Goal: Task Accomplishment & Management: Use online tool/utility

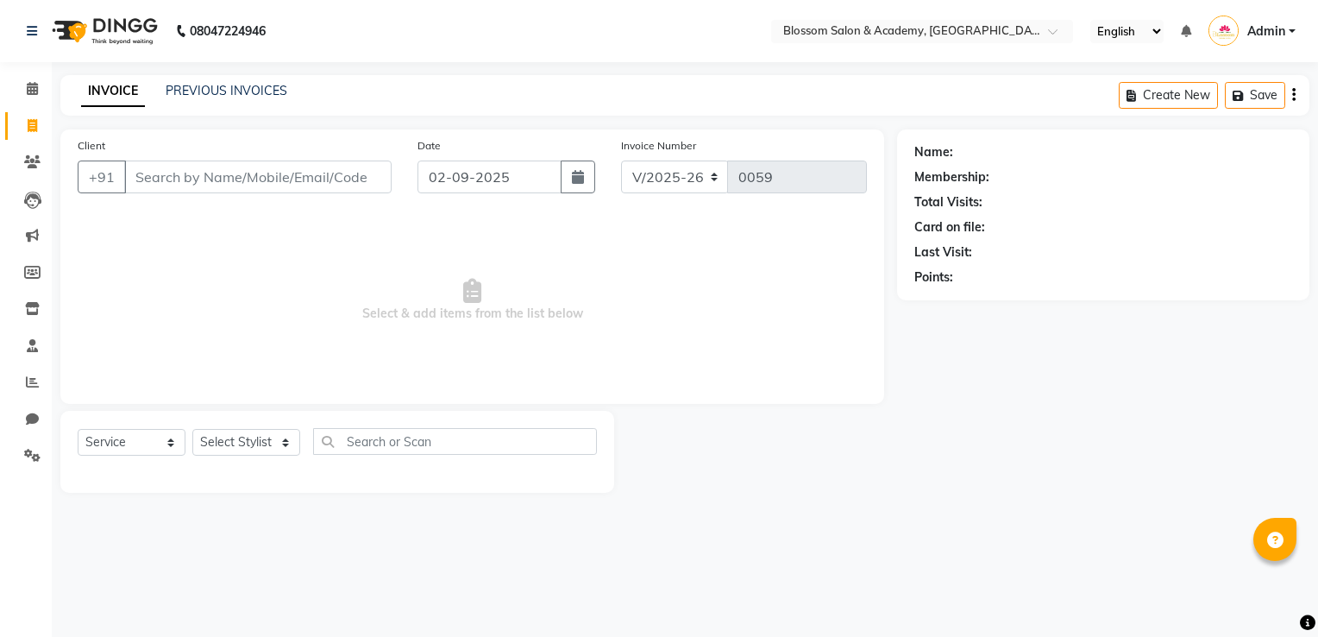
select select "8887"
select select "service"
click at [171, 167] on input "Client" at bounding box center [257, 176] width 267 height 33
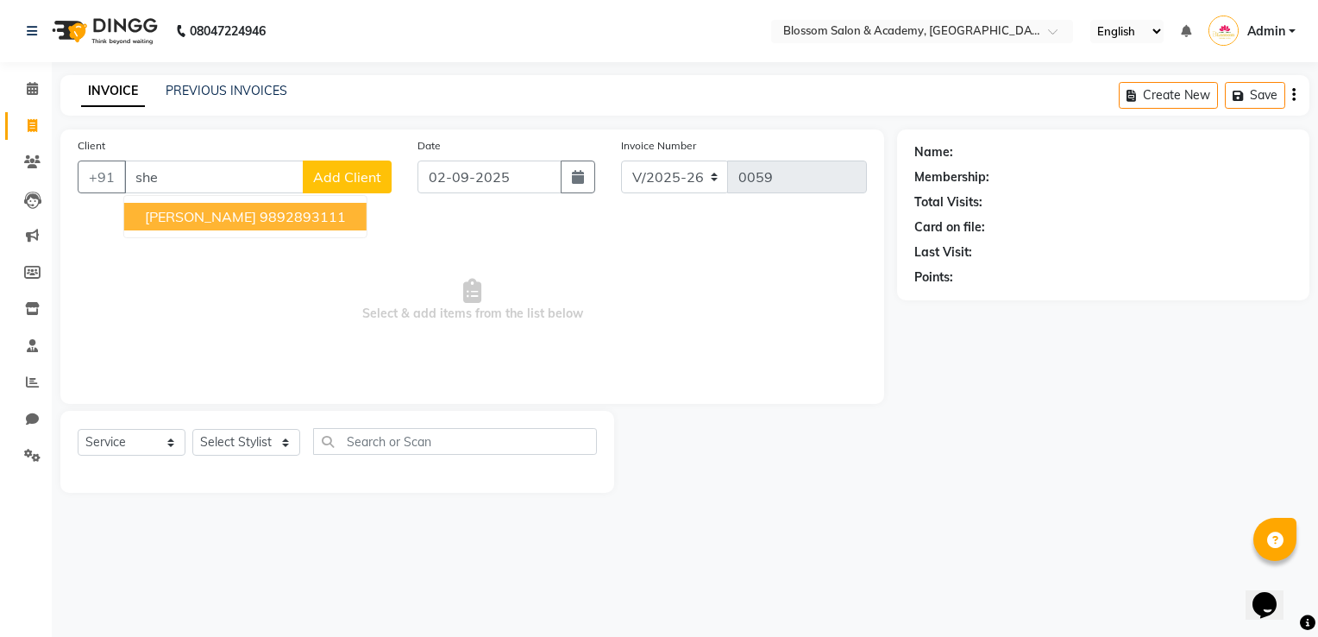
click at [260, 217] on ngb-highlight "9892893111" at bounding box center [303, 216] width 86 height 17
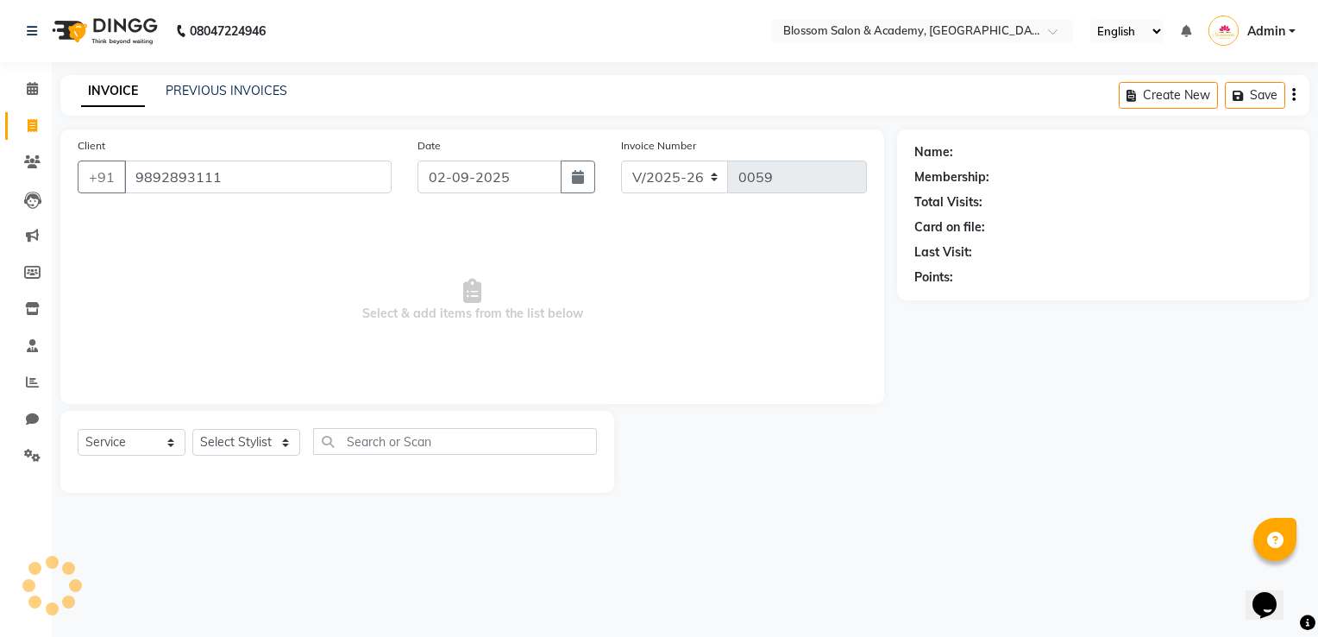
type input "9892893111"
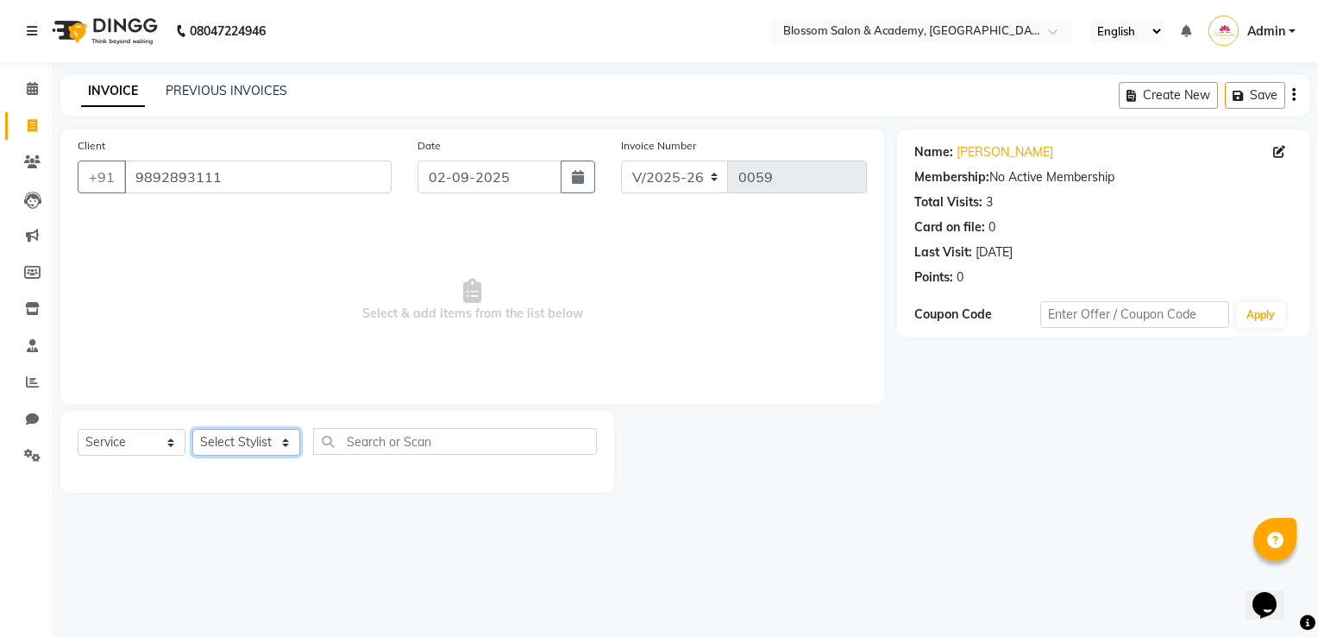
click at [222, 433] on select "Select Stylist [PERSON_NAME] [PERSON_NAME] [PERSON_NAME] [PERSON_NAME] BARBHIYA…" at bounding box center [246, 442] width 108 height 27
select select "89743"
click at [192, 430] on select "Select Stylist [PERSON_NAME] [PERSON_NAME] [PERSON_NAME] [PERSON_NAME] BARBHIYA…" at bounding box center [246, 442] width 108 height 27
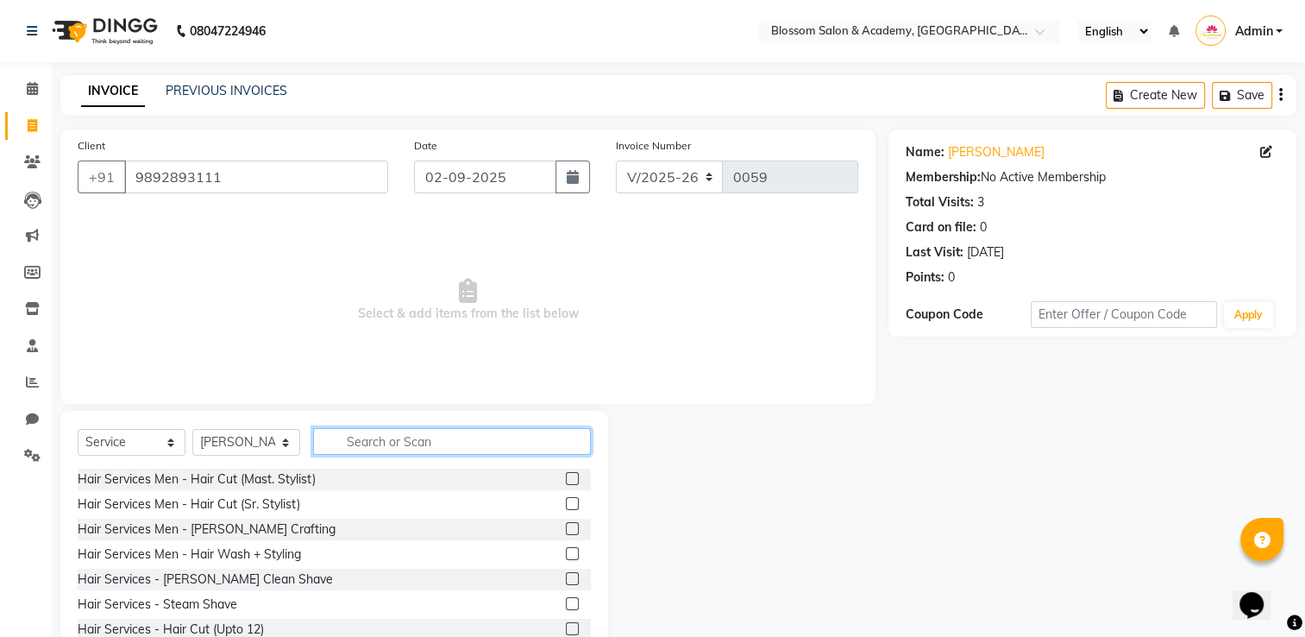
click at [344, 440] on input "text" at bounding box center [452, 441] width 278 height 27
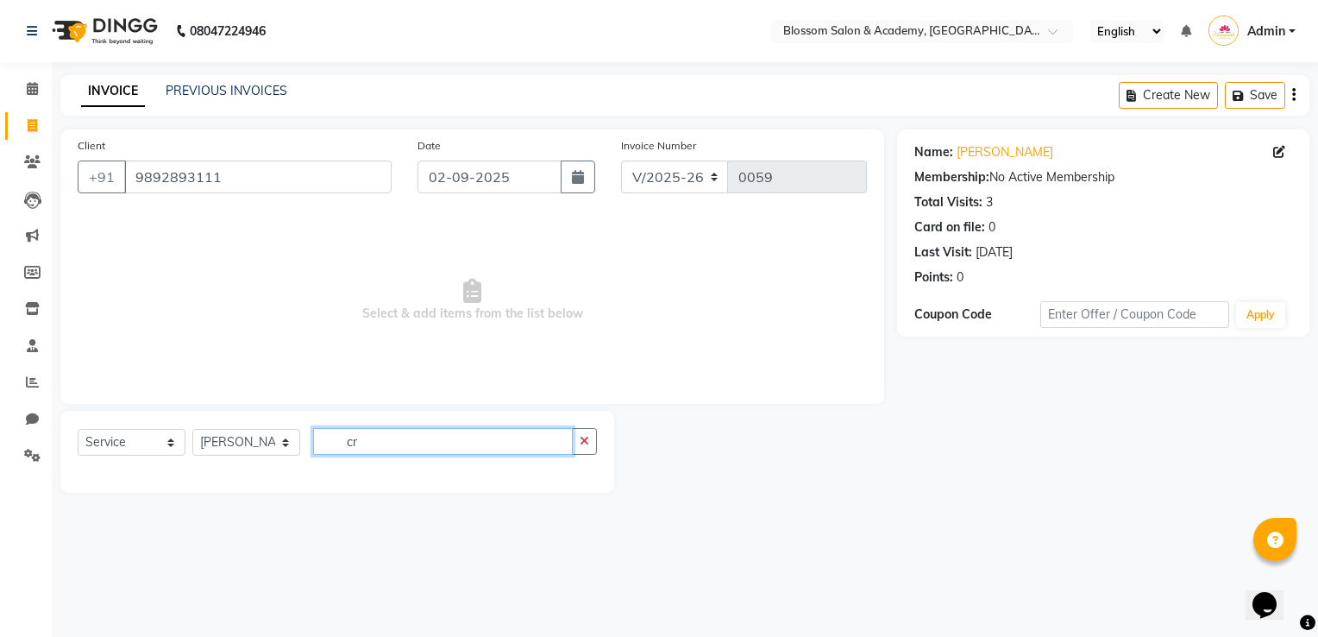
type input "c"
type input "tou"
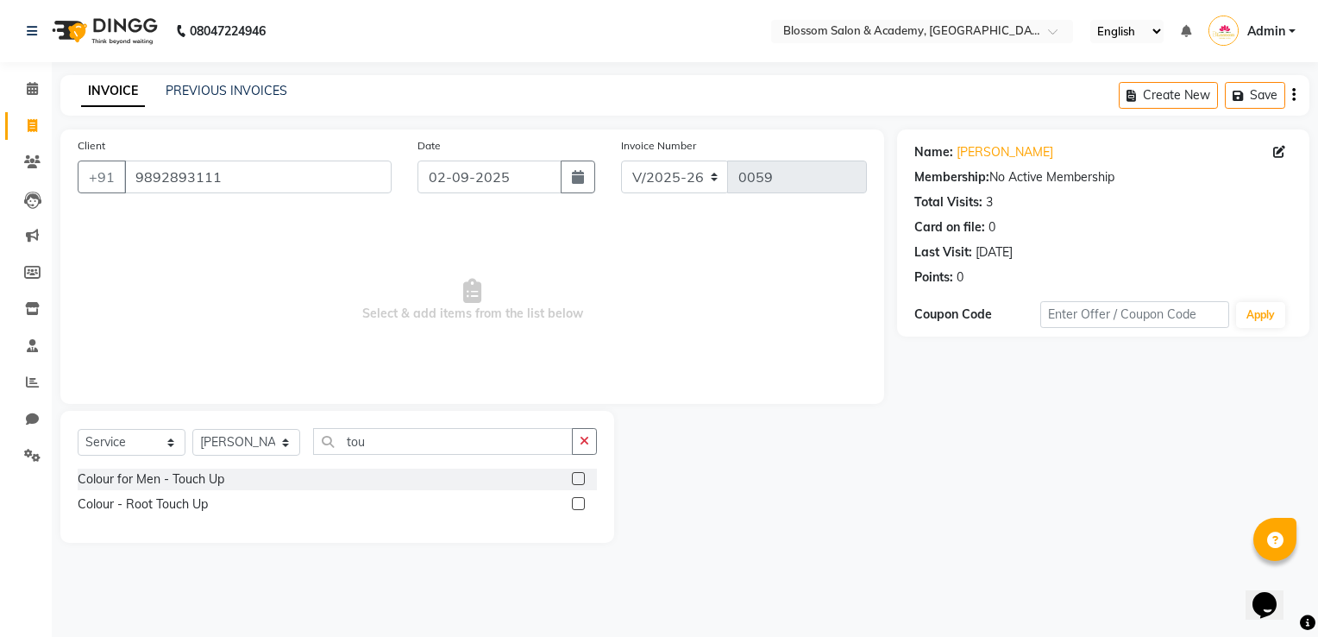
click at [578, 506] on label at bounding box center [578, 503] width 13 height 13
click at [578, 506] on input "checkbox" at bounding box center [577, 504] width 11 height 11
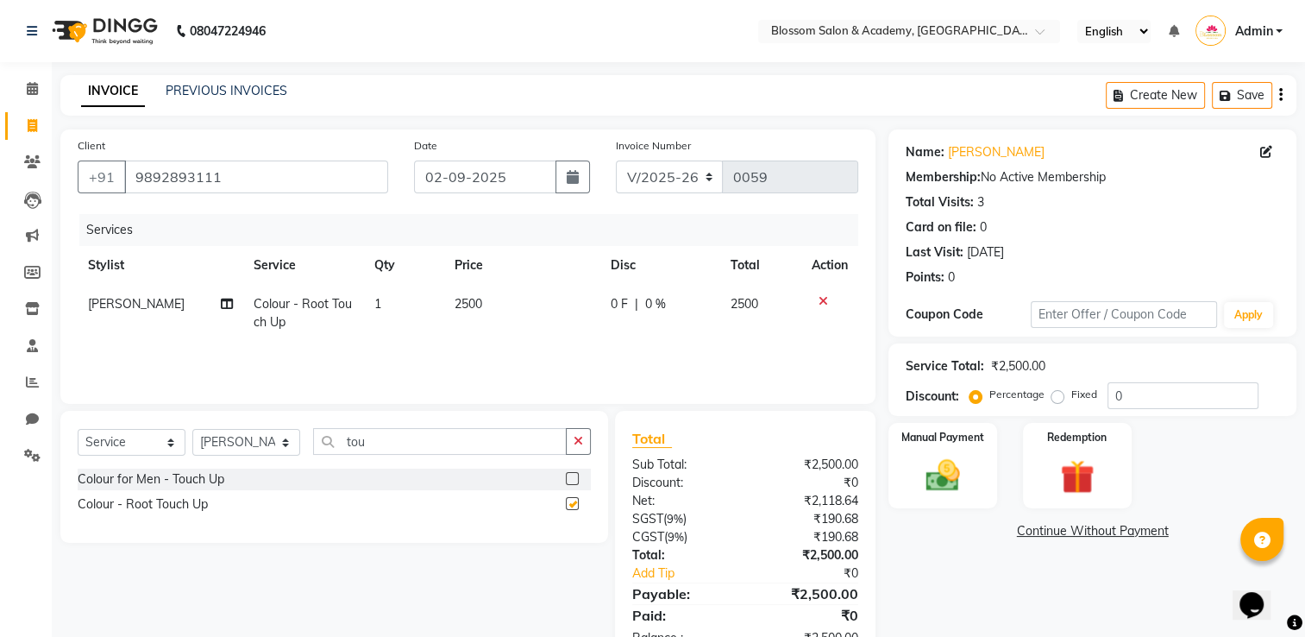
checkbox input "false"
click at [474, 306] on span "2500" at bounding box center [469, 304] width 28 height 16
select select "89743"
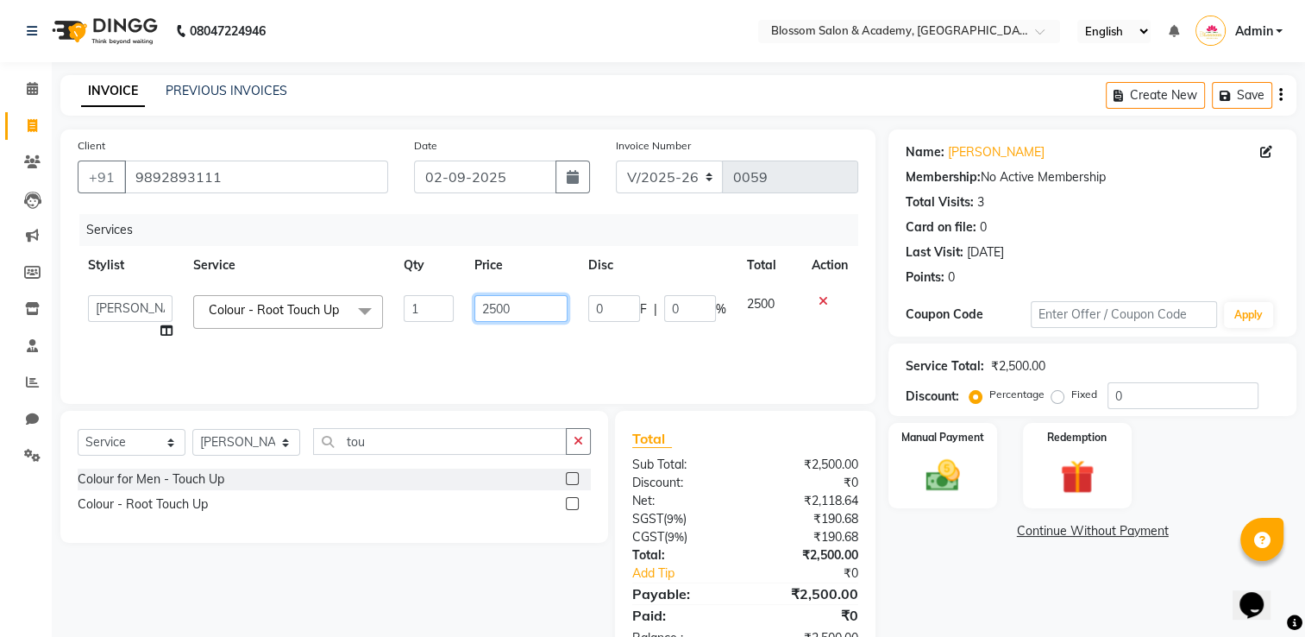
click at [535, 306] on input "2500" at bounding box center [520, 308] width 93 height 27
type input "2"
type input "800"
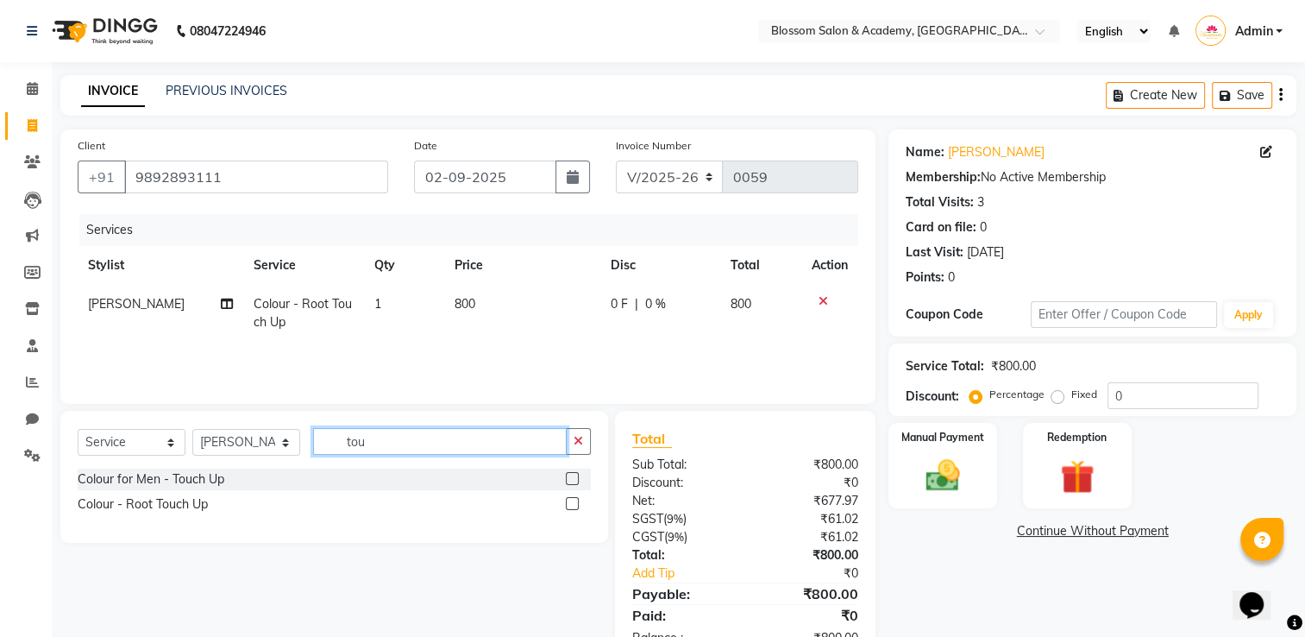
click at [487, 440] on input "tou" at bounding box center [440, 441] width 254 height 27
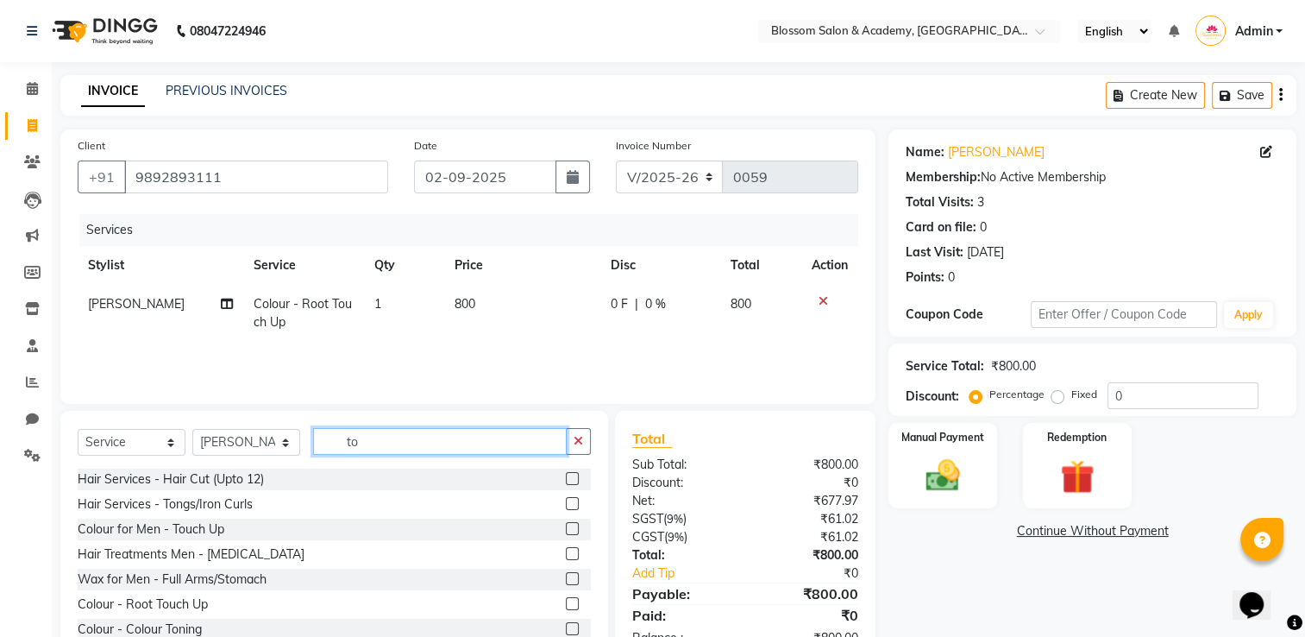
type input "t"
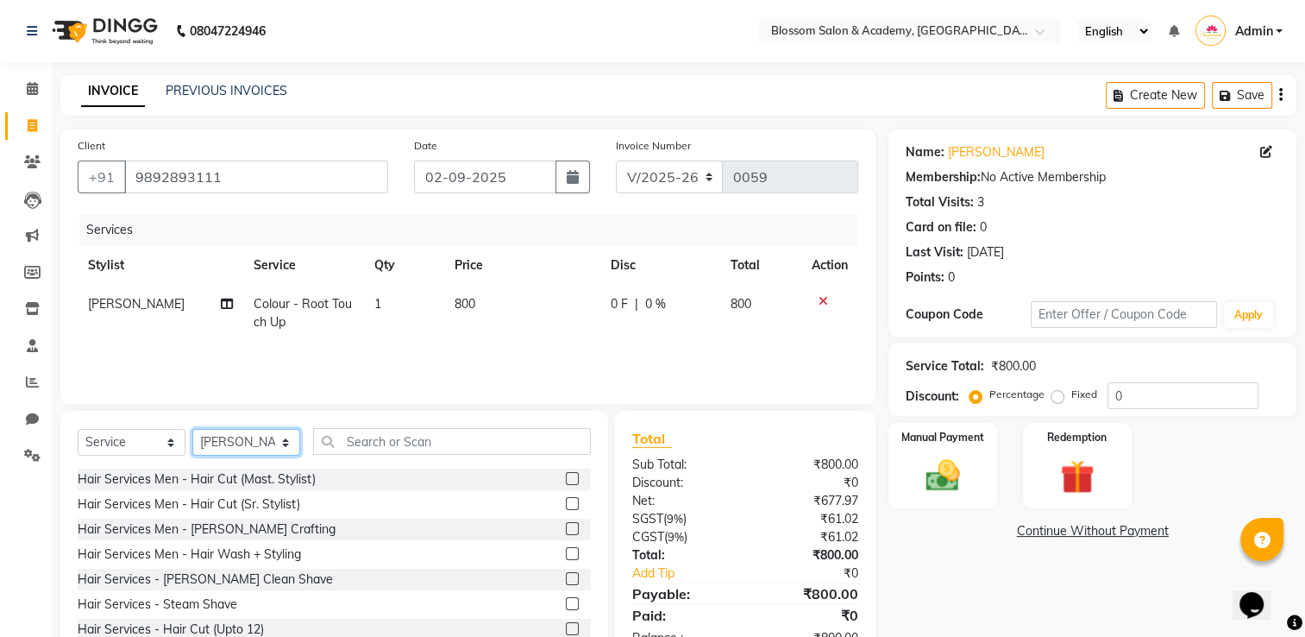
click at [273, 441] on select "Select Stylist [PERSON_NAME] [PERSON_NAME] [PERSON_NAME] [PERSON_NAME] BARBHIYA…" at bounding box center [246, 442] width 108 height 27
select select "89745"
click at [192, 430] on select "Select Stylist [PERSON_NAME] [PERSON_NAME] [PERSON_NAME] [PERSON_NAME] BARBHIYA…" at bounding box center [246, 442] width 108 height 27
click at [363, 429] on input "text" at bounding box center [452, 441] width 278 height 27
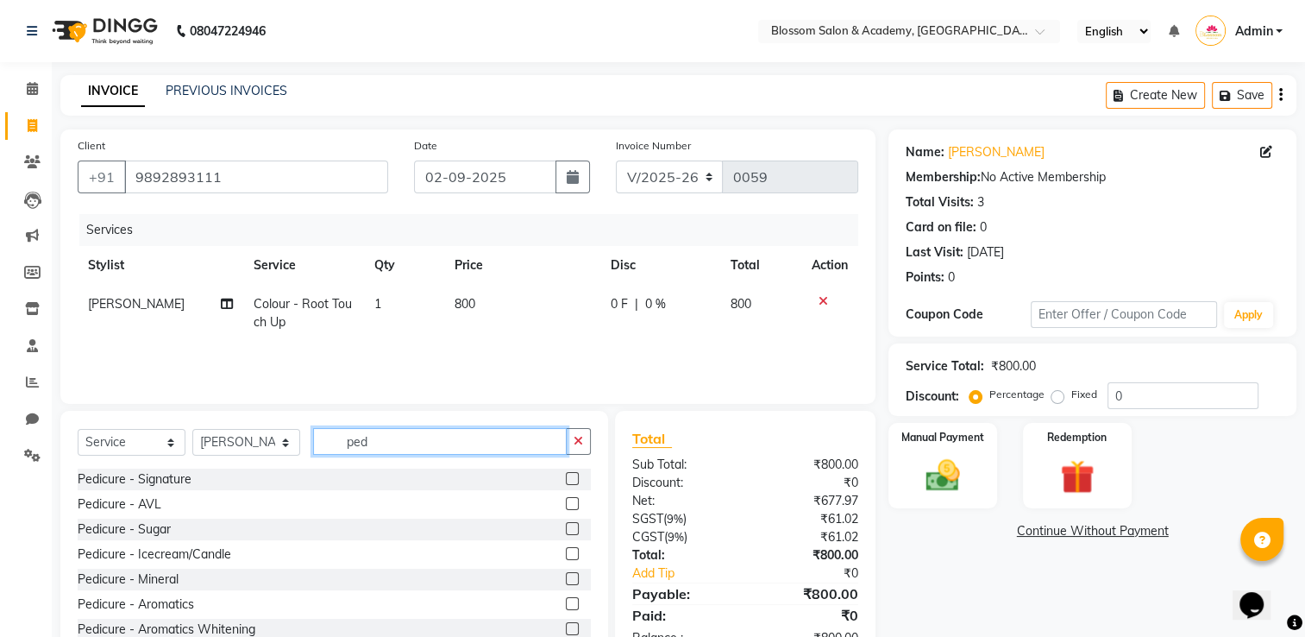
type input "ped"
click at [327, 478] on div "Pedicure - Signature" at bounding box center [334, 479] width 513 height 22
click at [566, 482] on label at bounding box center [572, 478] width 13 height 13
click at [566, 482] on input "checkbox" at bounding box center [571, 479] width 11 height 11
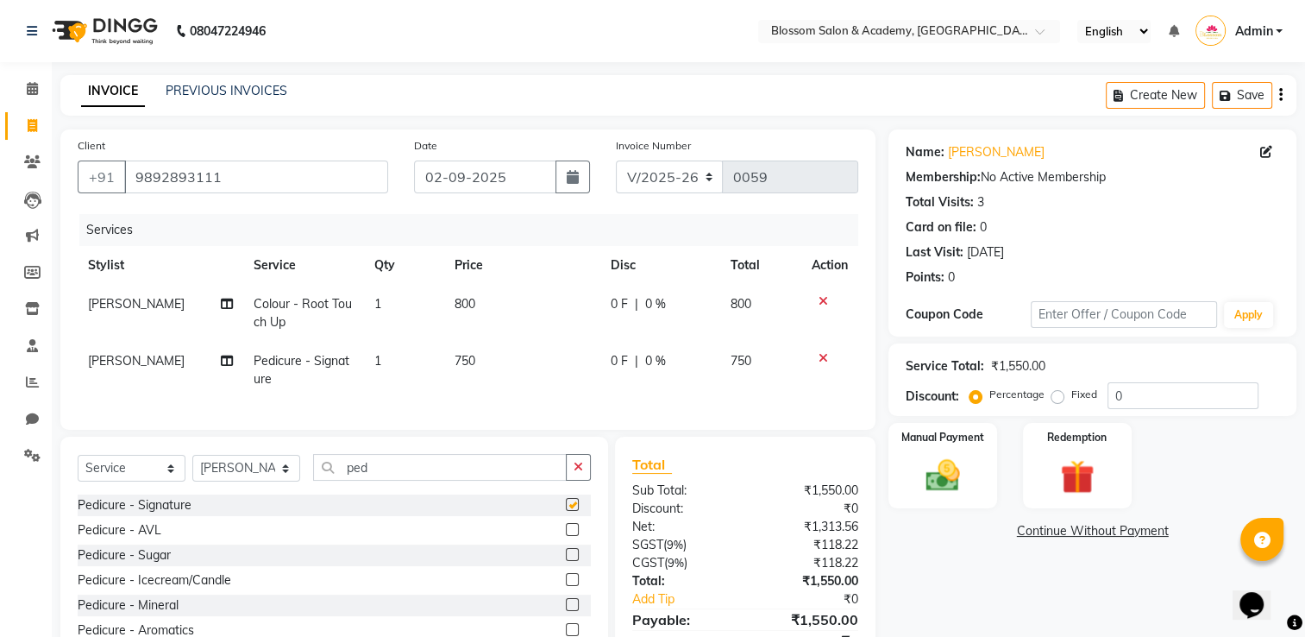
checkbox input "false"
click at [462, 364] on span "750" at bounding box center [465, 361] width 21 height 16
select select "89745"
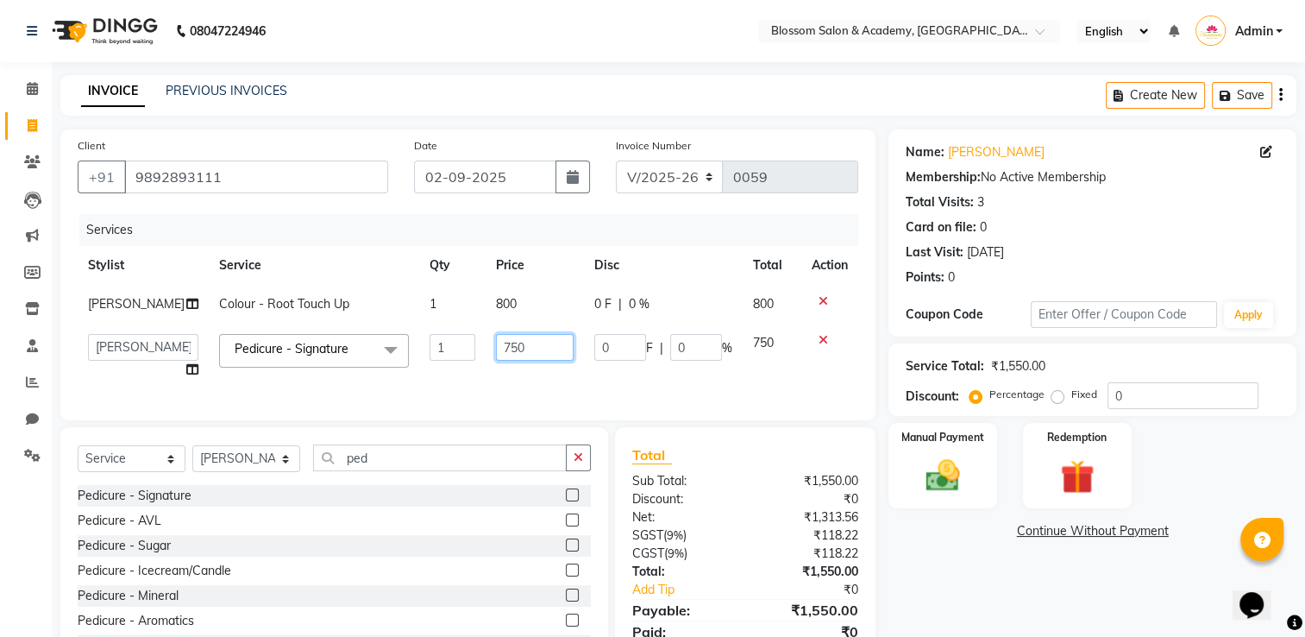
click at [500, 361] on input "750" at bounding box center [534, 347] width 77 height 27
type input "7"
type input "600"
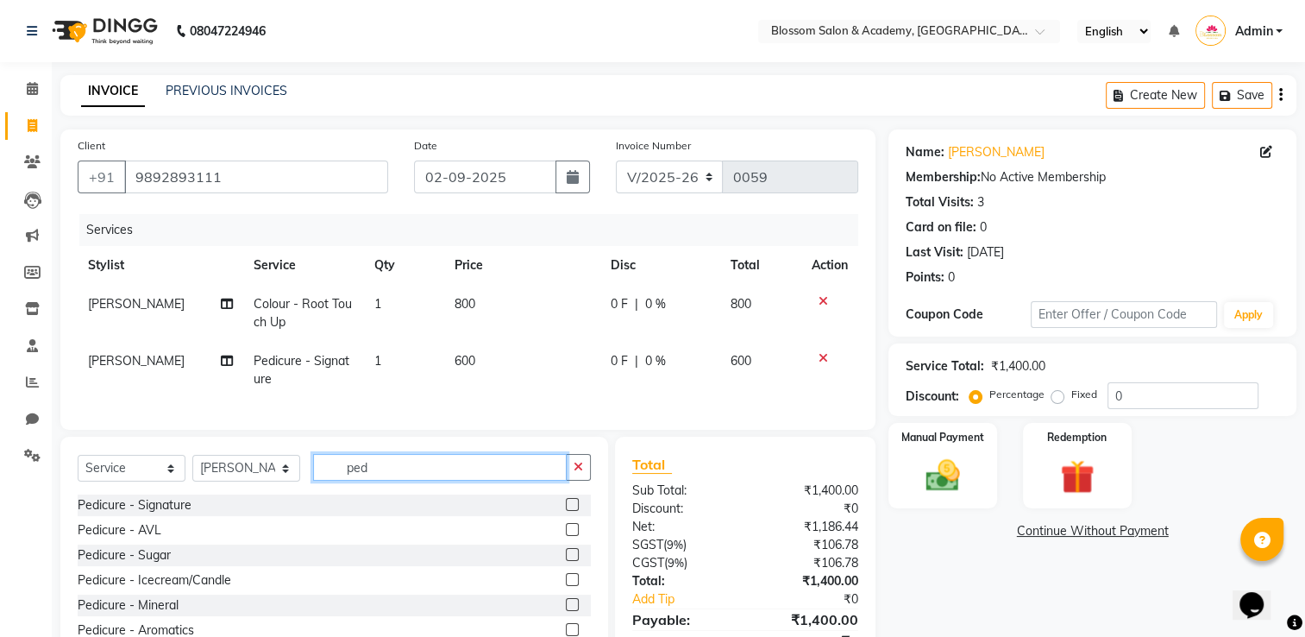
click at [459, 494] on div "Select Service Product Membership Package Voucher Prepaid Gift Card Select Styl…" at bounding box center [334, 474] width 513 height 41
type input "p"
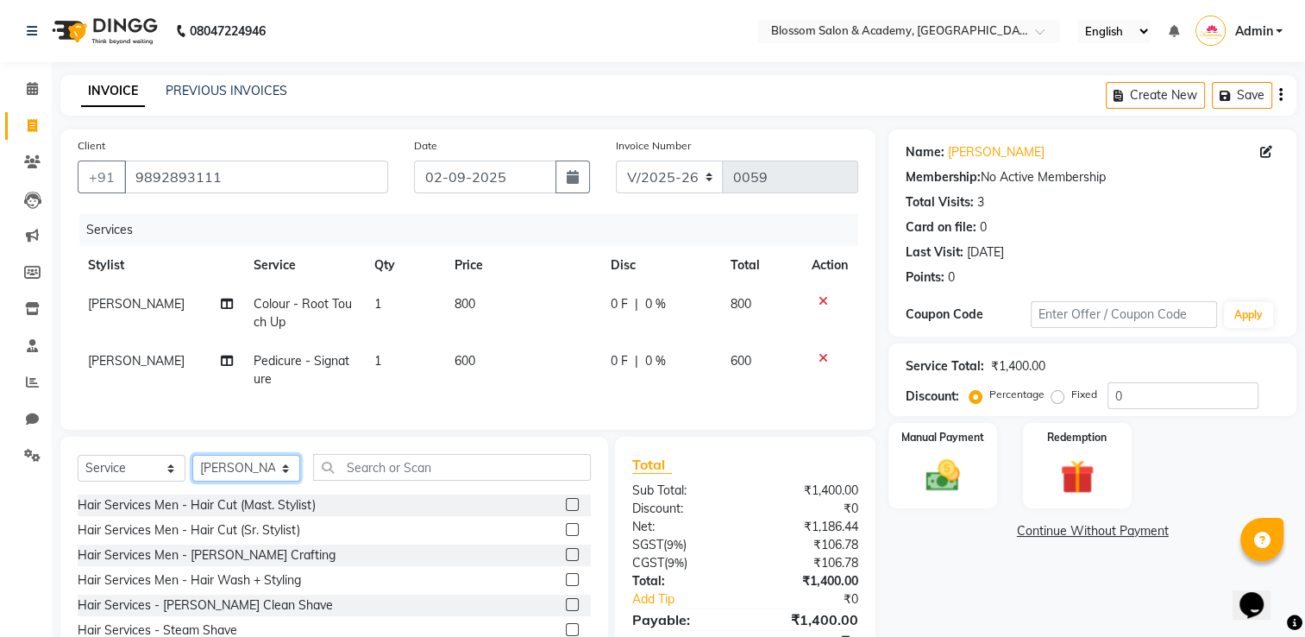
click at [273, 481] on select "Select Stylist [PERSON_NAME] [PERSON_NAME] [PERSON_NAME] [PERSON_NAME] BARBHIYA…" at bounding box center [246, 468] width 108 height 27
select select "89747"
click at [192, 469] on select "Select Stylist [PERSON_NAME] [PERSON_NAME] [PERSON_NAME] [PERSON_NAME] BARBHIYA…" at bounding box center [246, 468] width 108 height 27
click at [377, 480] on input "text" at bounding box center [452, 467] width 278 height 27
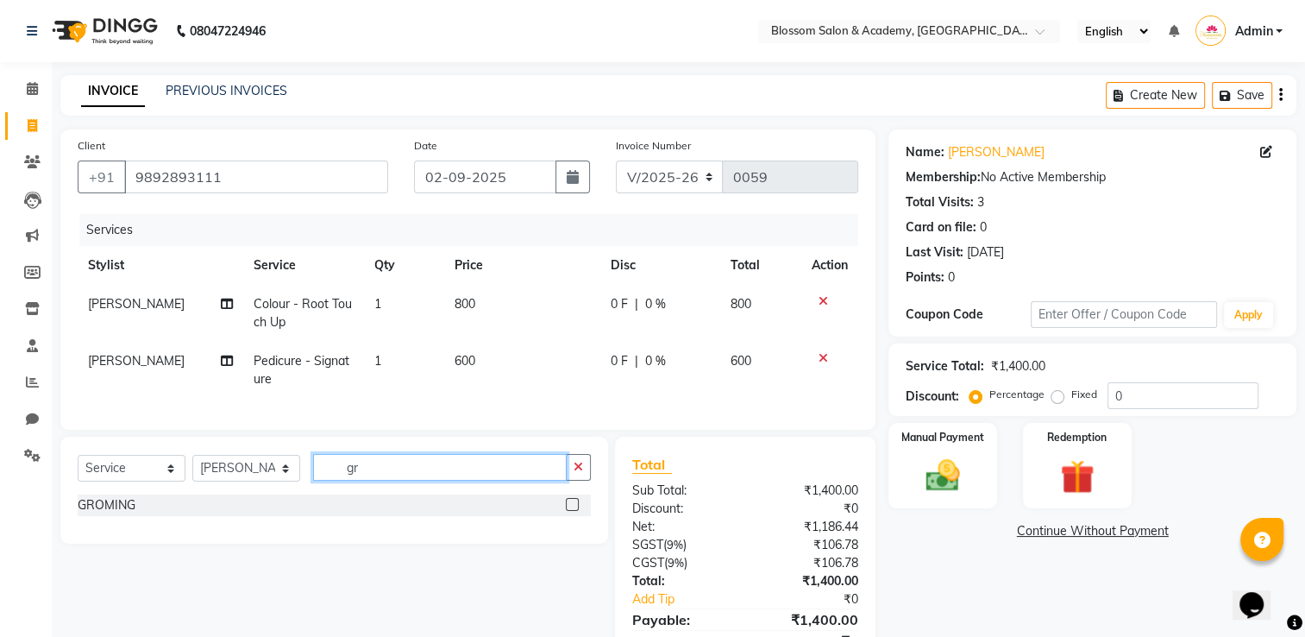
type input "gr"
click at [576, 511] on label at bounding box center [572, 504] width 13 height 13
click at [576, 511] on input "checkbox" at bounding box center [571, 504] width 11 height 11
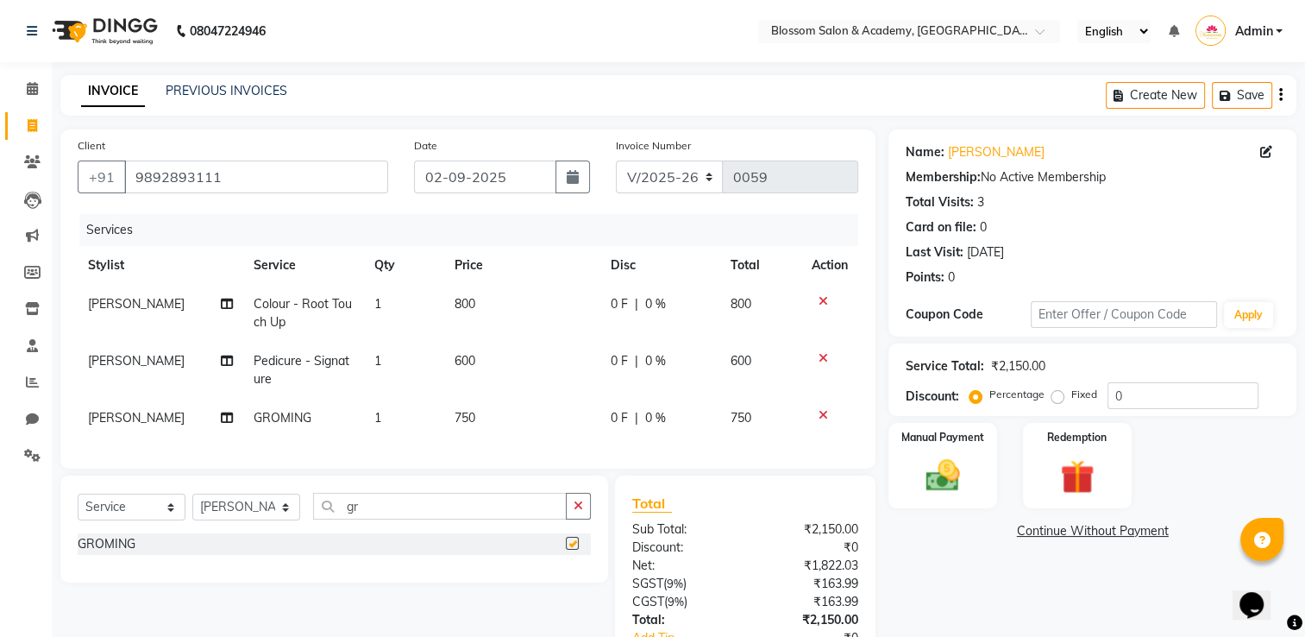
checkbox input "false"
click at [938, 460] on img at bounding box center [943, 475] width 58 height 41
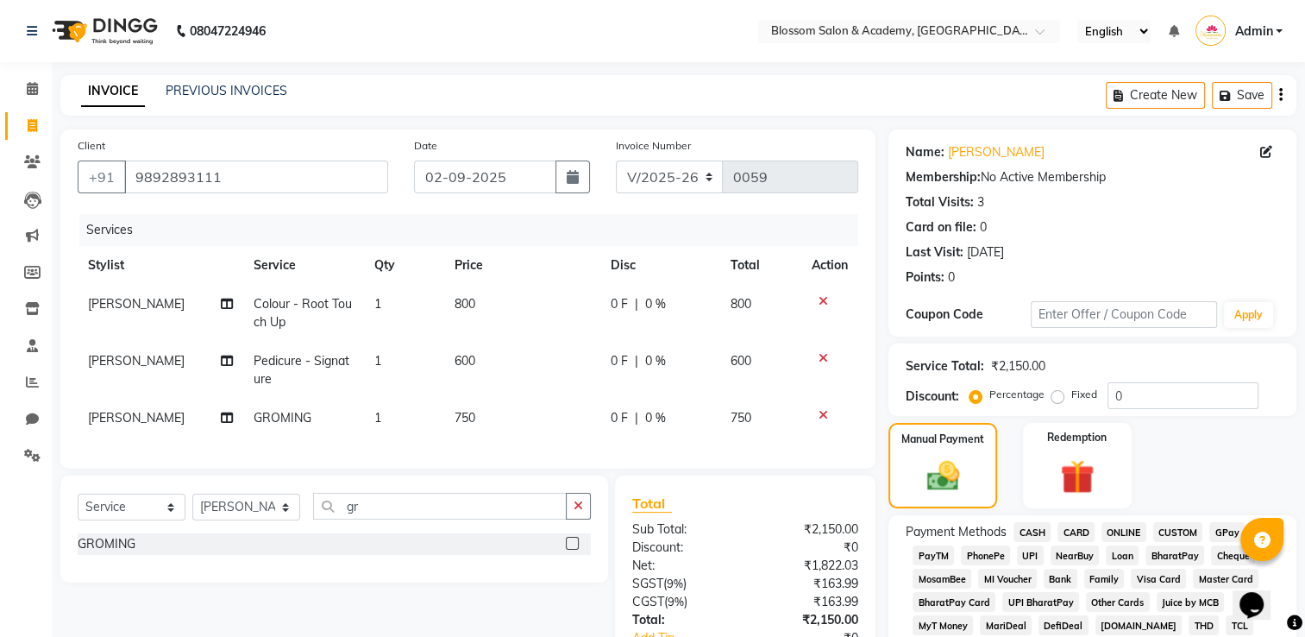
click at [1027, 527] on span "CASH" at bounding box center [1032, 532] width 37 height 20
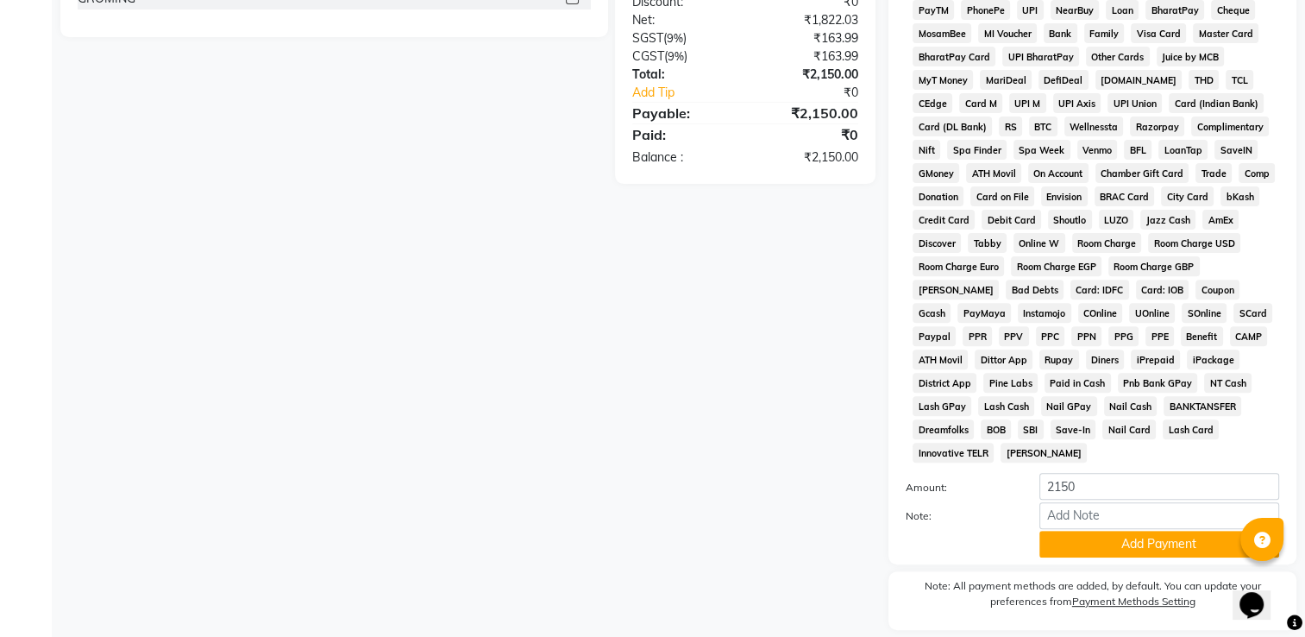
scroll to position [562, 0]
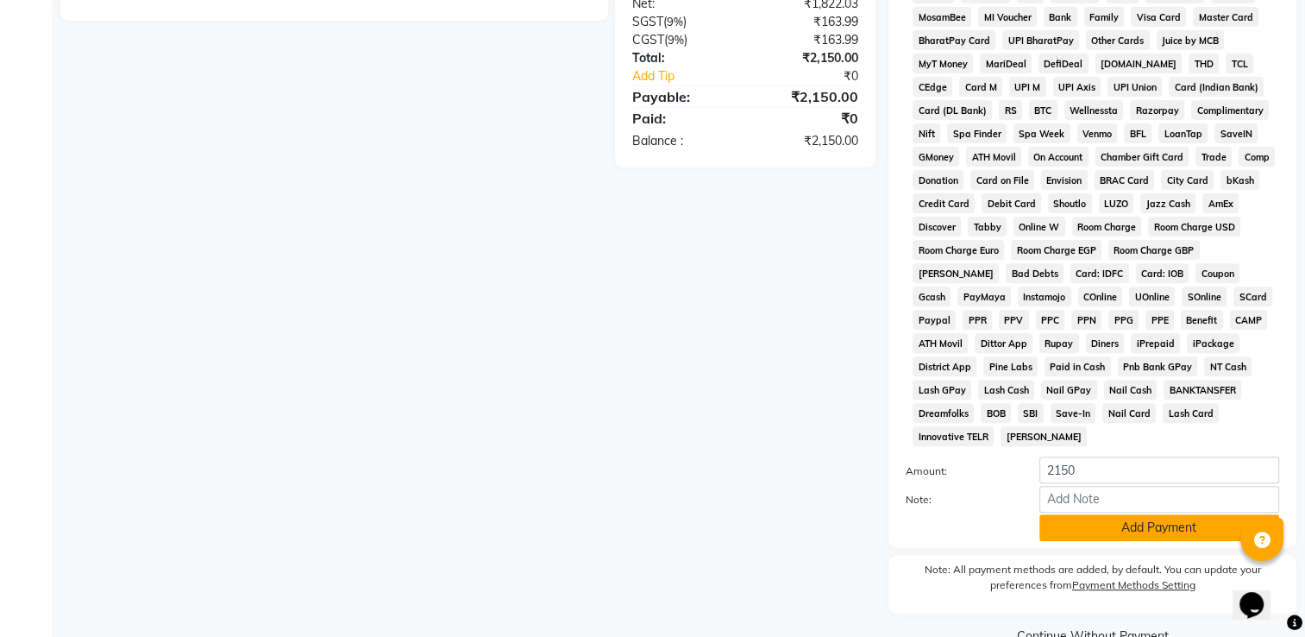
click at [1149, 519] on button "Add Payment" at bounding box center [1159, 527] width 240 height 27
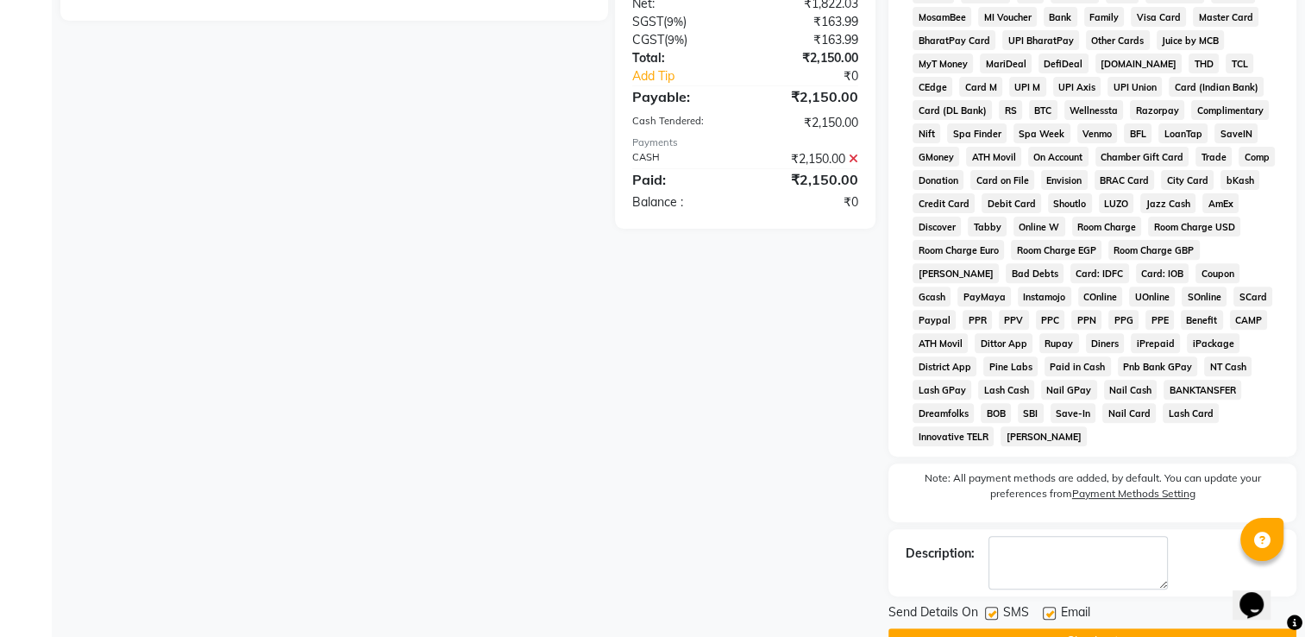
click at [1126, 631] on button "Checkout" at bounding box center [1093, 641] width 408 height 27
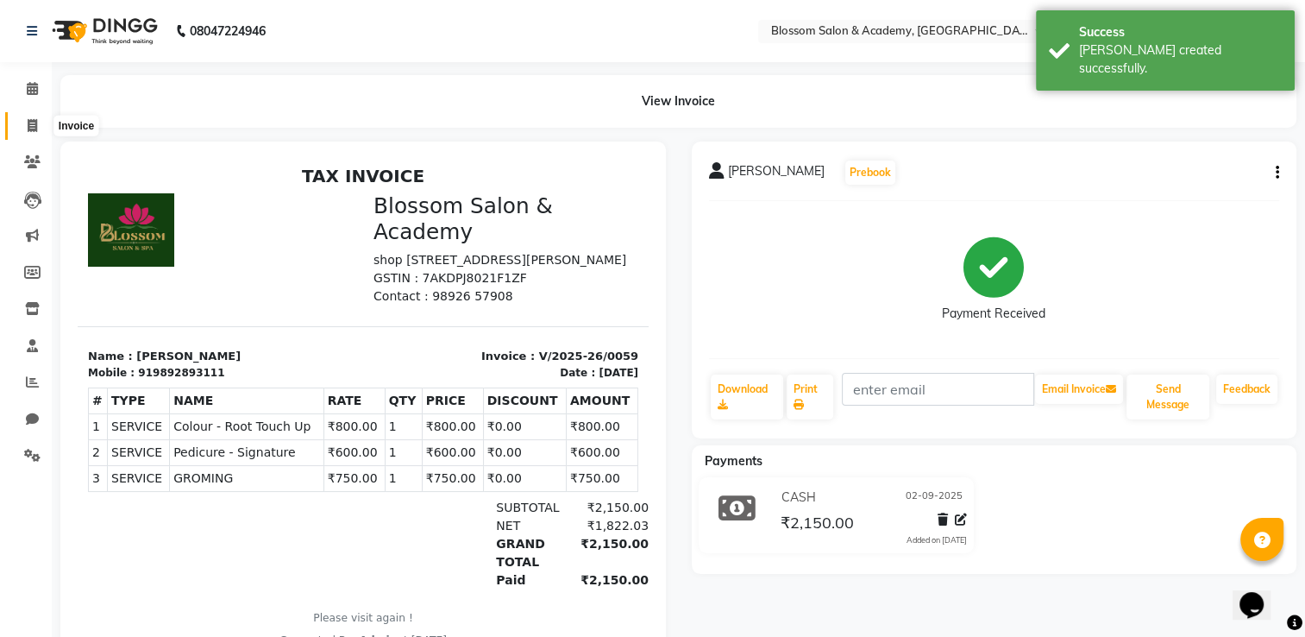
click at [26, 131] on span at bounding box center [32, 126] width 30 height 20
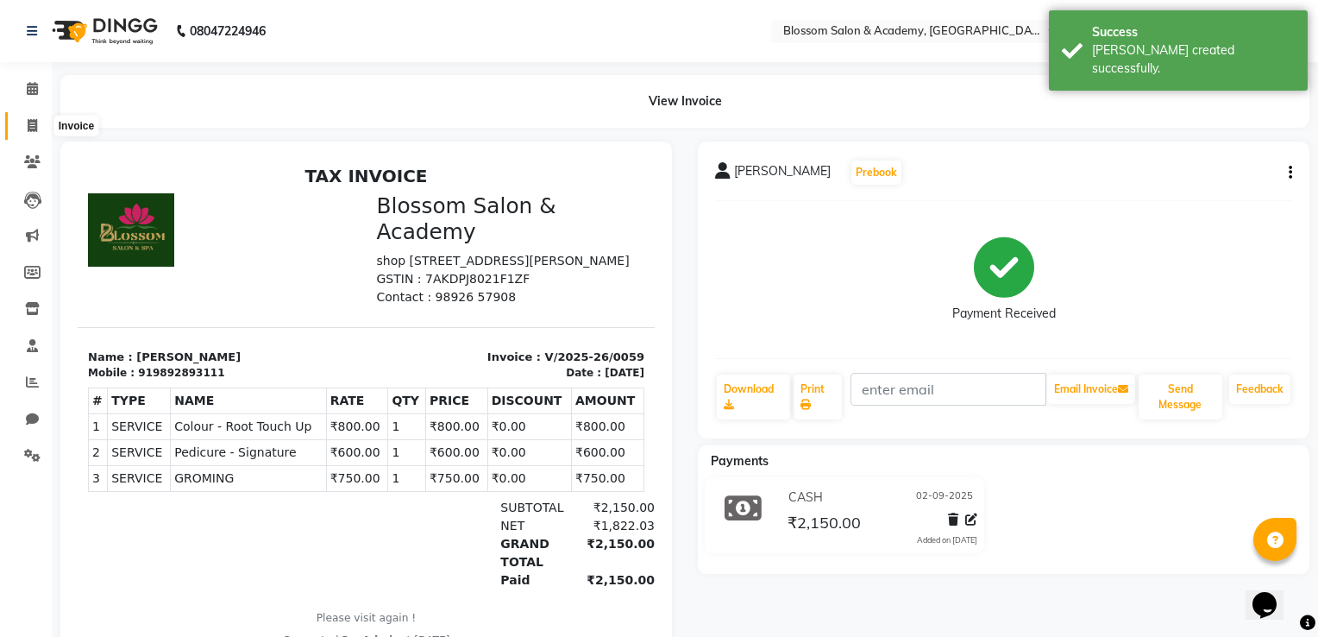
select select "8887"
select select "service"
